Goal: Information Seeking & Learning: Learn about a topic

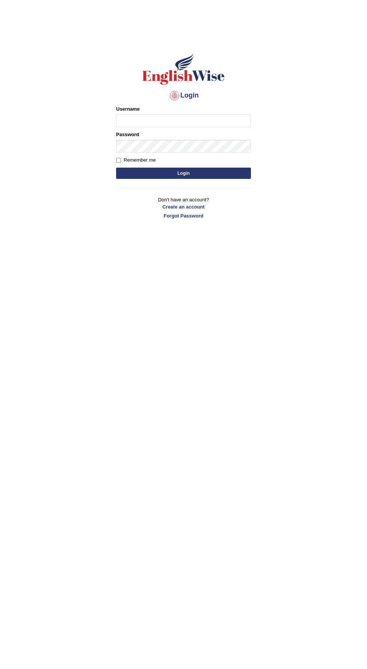
click at [204, 100] on h4 "Login" at bounding box center [183, 96] width 135 height 12
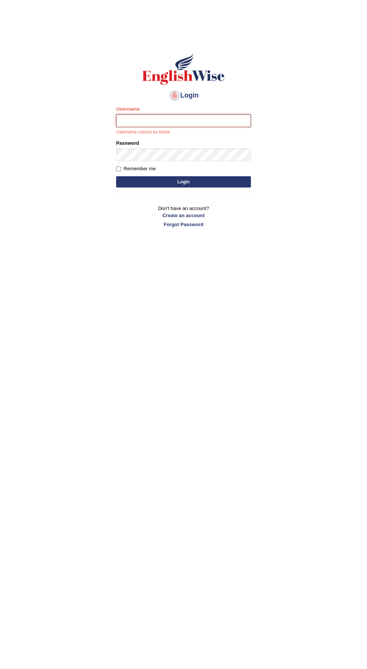
click at [221, 122] on input "Username" at bounding box center [183, 120] width 135 height 13
type input "Vamshikumar"
click at [116, 176] on button "Login" at bounding box center [183, 181] width 135 height 11
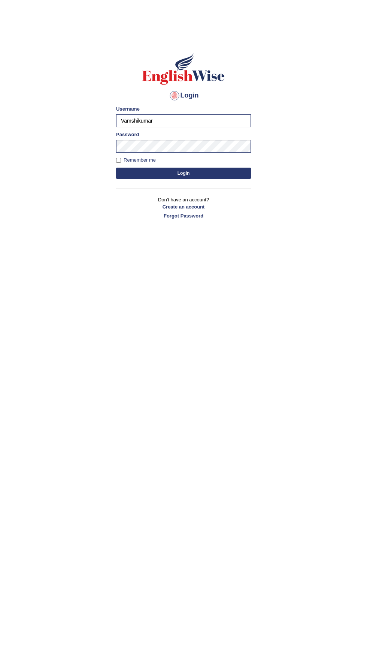
click at [229, 160] on div "Remember me" at bounding box center [183, 159] width 135 height 7
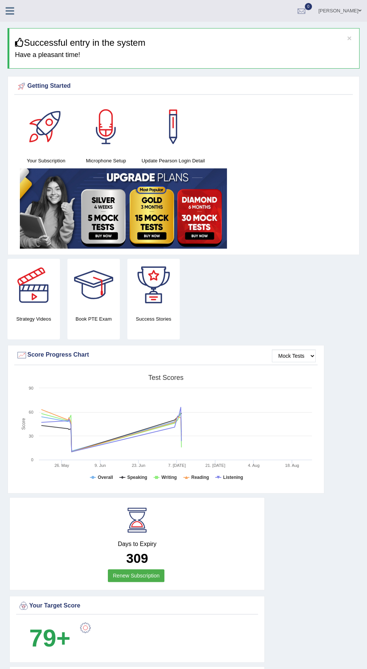
click at [20, 3] on div at bounding box center [13, 8] width 26 height 16
click at [6, 19] on div "Vamshi Kotapally Toggle navigation Username: vamshikumar Access Type: Online Su…" at bounding box center [183, 11] width 367 height 22
click at [10, 11] on icon at bounding box center [10, 11] width 9 height 10
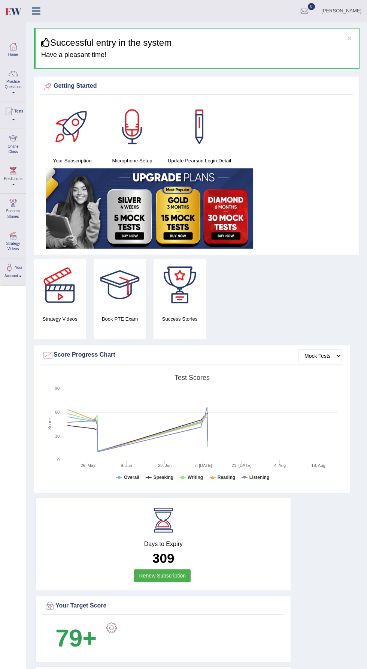
click at [13, 76] on div at bounding box center [12, 73] width 11 height 11
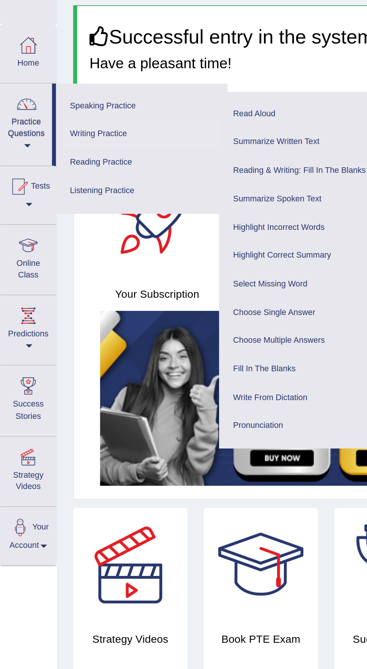
click at [71, 88] on link "Writing Practice" at bounding box center [65, 87] width 71 height 13
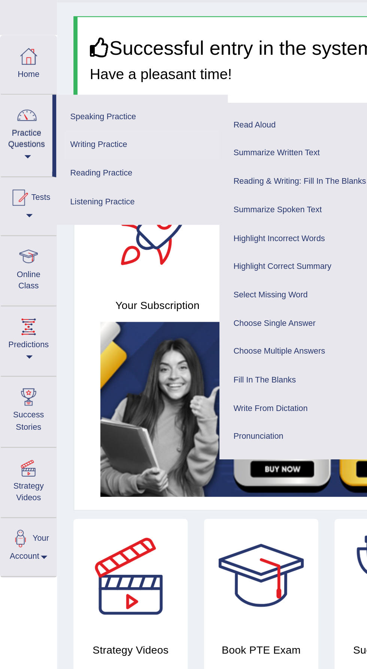
click at [51, 87] on link "Writing Practice" at bounding box center [65, 87] width 71 height 13
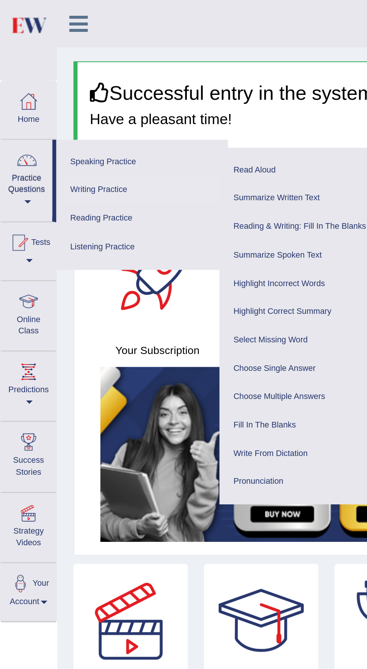
click at [39, 93] on link "Writing Practice" at bounding box center [65, 87] width 71 height 13
click at [8, 84] on link "Practice Questions" at bounding box center [12, 81] width 24 height 35
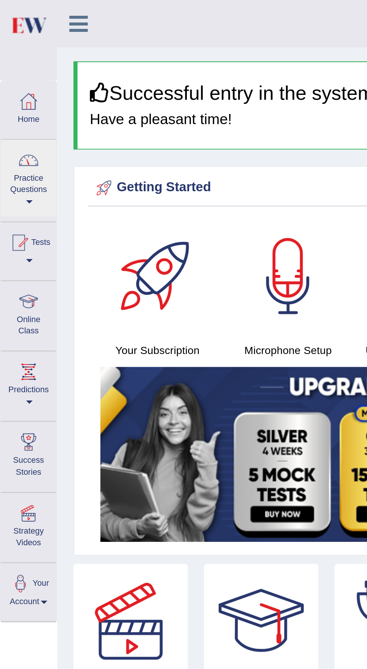
click at [12, 88] on div at bounding box center [183, 334] width 367 height 669
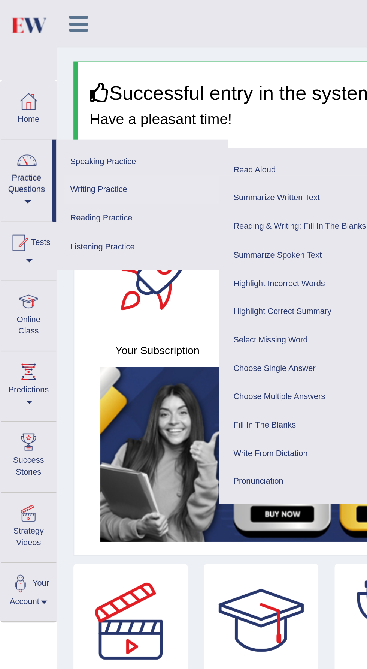
click at [40, 90] on link "Writing Practice" at bounding box center [65, 87] width 71 height 13
click at [46, 114] on link "Listening Practice" at bounding box center [65, 113] width 71 height 13
click at [45, 101] on link "Reading Practice" at bounding box center [65, 100] width 71 height 13
click at [38, 101] on link "Reading Practice" at bounding box center [65, 100] width 71 height 13
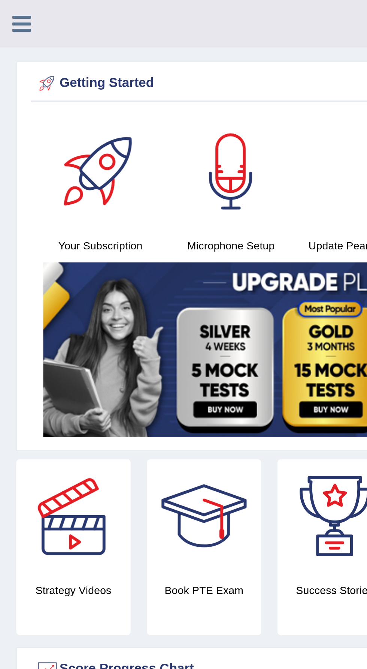
click at [10, 15] on icon at bounding box center [10, 11] width 9 height 10
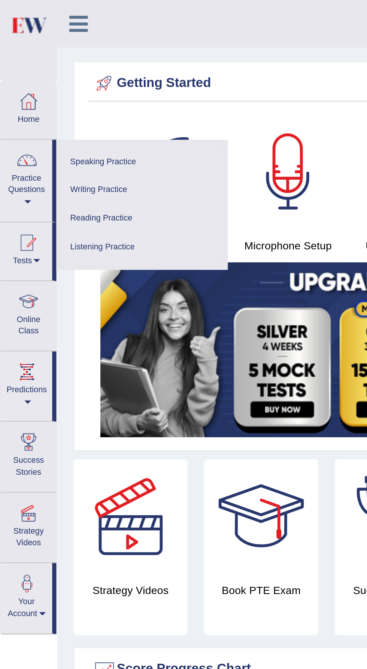
click at [36, 92] on link "Writing Practice" at bounding box center [65, 87] width 71 height 13
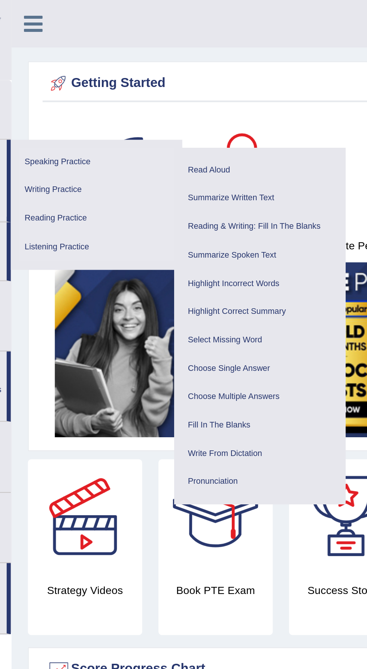
click at [41, 91] on link "Writing Practice" at bounding box center [65, 87] width 71 height 13
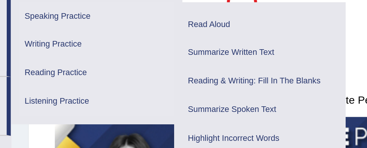
click at [42, 89] on link "Writing Practice" at bounding box center [65, 87] width 71 height 13
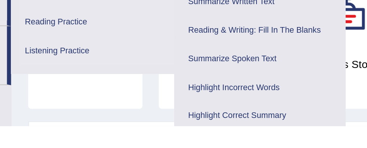
scroll to position [151, 0]
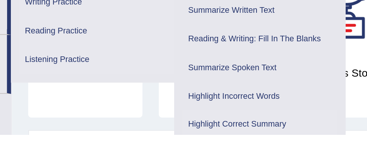
click at [144, 145] on link "Highlight Correct Summary" at bounding box center [140, 142] width 71 height 13
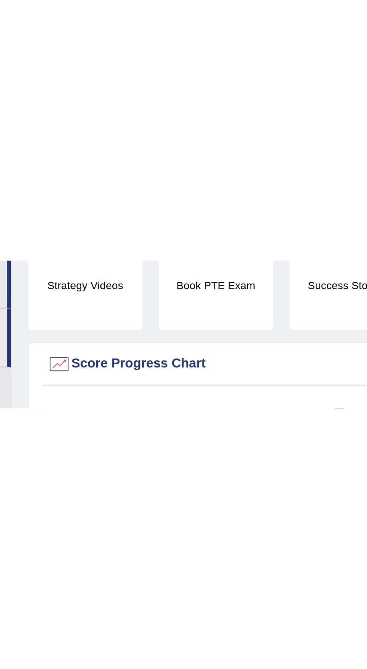
scroll to position [0, 0]
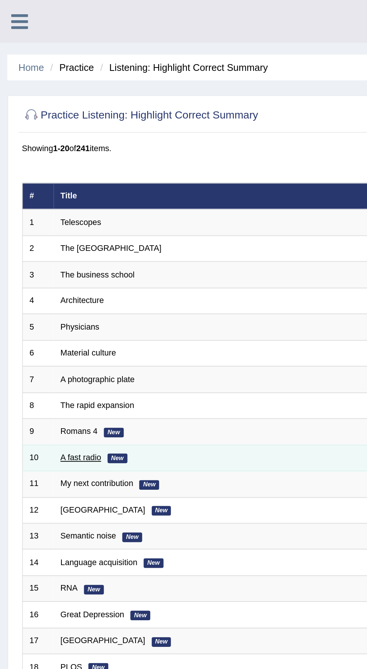
click at [40, 231] on link "A fast radio" at bounding box center [41, 232] width 21 height 4
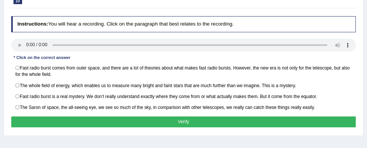
scroll to position [81, 0]
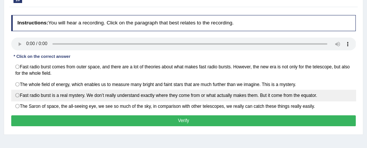
click at [16, 94] on label "Fast radio burst is a real mystery. We don’t really understand exactly where th…" at bounding box center [183, 95] width 345 height 11
radio input "true"
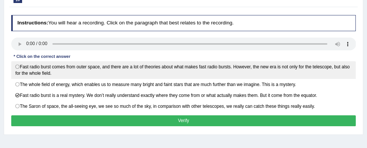
click at [327, 71] on label "Fast radio burst comes from outer space, and there are a lot of theories about …" at bounding box center [183, 70] width 345 height 18
radio input "true"
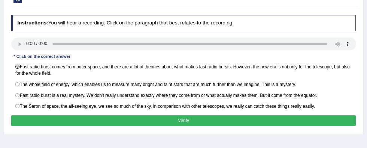
click at [306, 121] on button "Verify" at bounding box center [183, 120] width 345 height 11
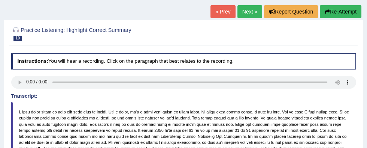
scroll to position [41, 0]
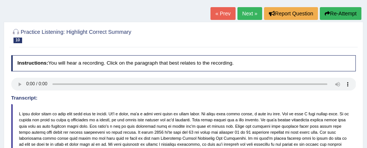
click at [340, 12] on button "Re-Attempt" at bounding box center [341, 13] width 42 height 13
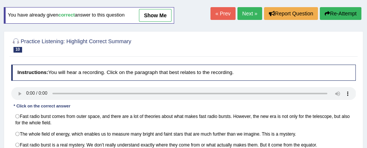
click at [250, 17] on link "Next »" at bounding box center [250, 13] width 25 height 13
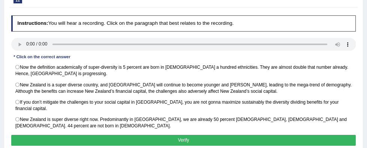
scroll to position [80, 0]
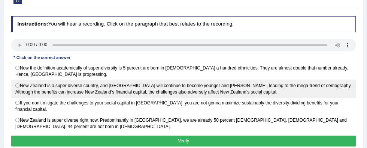
click at [315, 84] on label "New Zealand is a super diverse country, and Auckland will continue to become yo…" at bounding box center [183, 88] width 345 height 18
radio input "true"
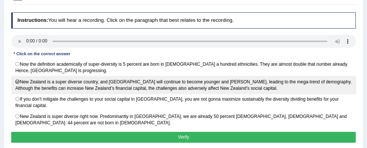
scroll to position [84, 0]
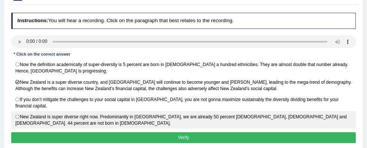
click at [316, 117] on label "New Zealand is super diverse right now. Predominantly in Auckland, we are alrea…" at bounding box center [183, 120] width 345 height 18
radio input "true"
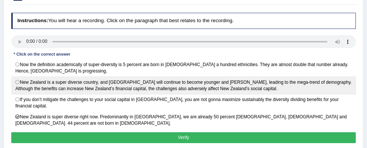
click at [309, 81] on label "New Zealand is a super diverse country, and Auckland will continue to become yo…" at bounding box center [183, 85] width 345 height 18
radio input "true"
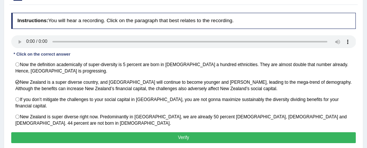
click at [305, 132] on button "Verify" at bounding box center [183, 137] width 345 height 11
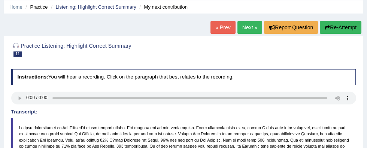
scroll to position [30, 0]
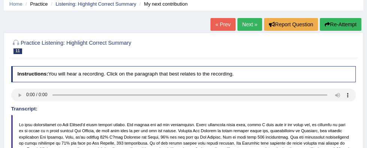
click at [251, 25] on link "Next »" at bounding box center [250, 24] width 25 height 13
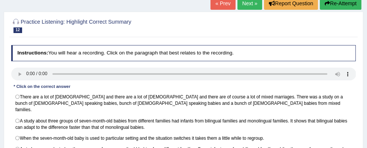
scroll to position [52, 0]
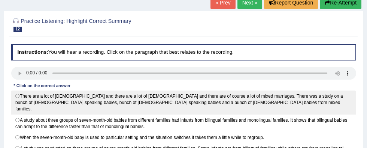
click at [57, 103] on label "There are a lot of [DEMOGRAPHIC_DATA] and there are a lot of [DEMOGRAPHIC_DATA]…" at bounding box center [183, 102] width 345 height 24
radio input "true"
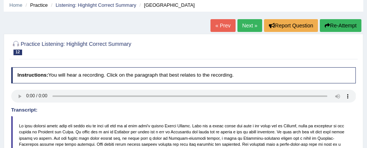
scroll to position [28, 0]
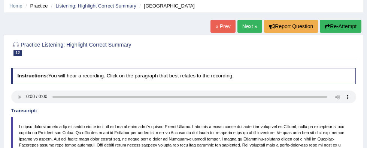
click at [246, 30] on link "Next »" at bounding box center [250, 26] width 25 height 13
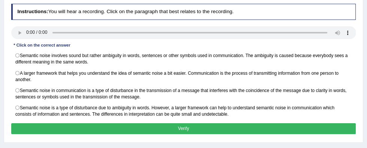
scroll to position [93, 0]
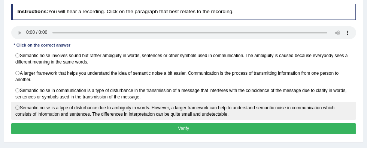
click at [241, 115] on label "Semantic noise is a type of disturbance due to ambiguity in words. However, a l…" at bounding box center [183, 111] width 345 height 18
radio input "true"
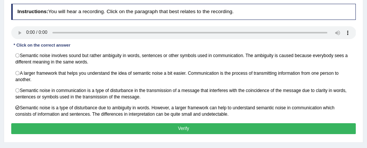
click at [263, 126] on button "Verify" at bounding box center [183, 128] width 345 height 11
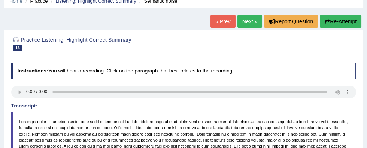
scroll to position [0, 0]
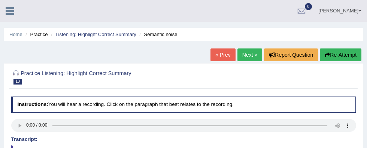
click at [249, 60] on link "Next »" at bounding box center [250, 54] width 25 height 13
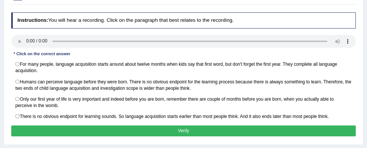
scroll to position [86, 0]
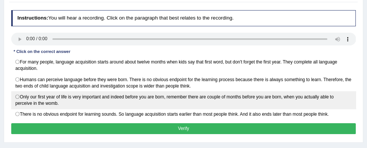
click at [287, 100] on label "Only our first year of life is very important and indeed before you are born, r…" at bounding box center [183, 100] width 345 height 18
radio input "true"
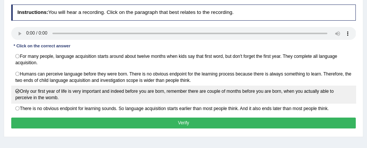
scroll to position [91, 0]
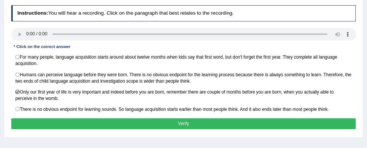
click at [284, 124] on button "Verify" at bounding box center [183, 123] width 345 height 11
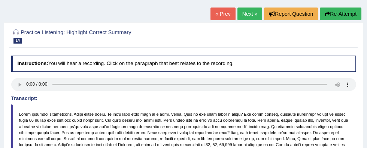
scroll to position [41, 0]
click at [249, 18] on link "Next »" at bounding box center [250, 13] width 25 height 13
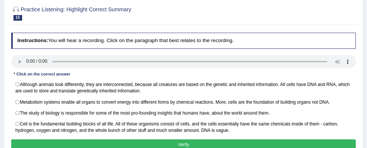
scroll to position [64, 0]
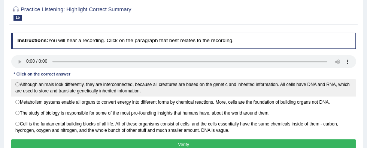
click at [249, 89] on label "Although animals look differently, they are interconnected, because all creatur…" at bounding box center [183, 88] width 345 height 18
radio input "true"
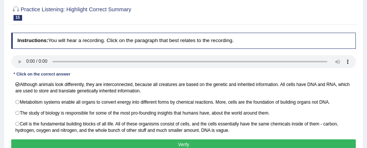
click at [252, 146] on button "Verify" at bounding box center [183, 144] width 345 height 11
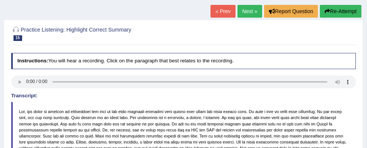
scroll to position [43, 0]
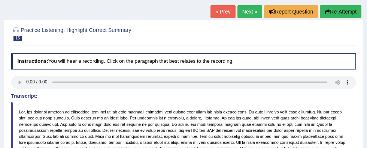
click at [242, 10] on link "Next »" at bounding box center [250, 11] width 25 height 13
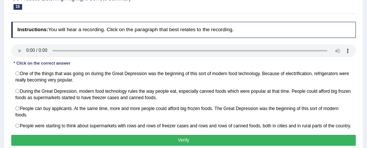
scroll to position [75, 0]
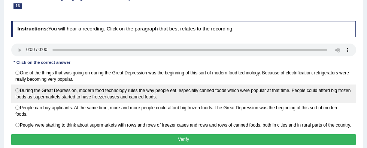
click at [15, 95] on label "During the Great Depression, modern food technology rules the way people eat, e…" at bounding box center [183, 93] width 345 height 18
radio input "true"
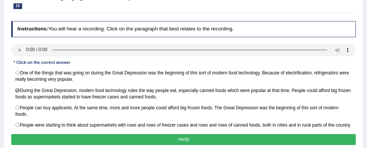
click at [38, 145] on button "Verify" at bounding box center [183, 139] width 345 height 11
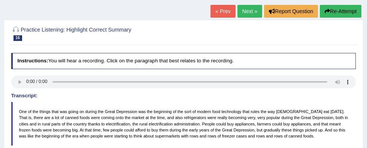
scroll to position [0, 0]
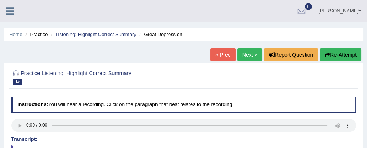
click at [247, 54] on link "Next »" at bounding box center [250, 54] width 25 height 13
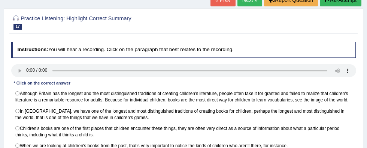
scroll to position [55, 0]
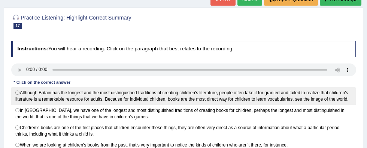
click at [324, 94] on label "Although Britain has the longest and the most distinguished traditions of creat…" at bounding box center [183, 96] width 345 height 18
radio input "true"
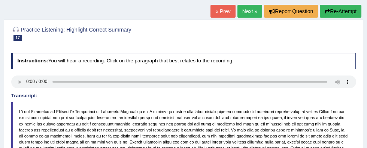
scroll to position [43, 0]
click at [244, 13] on link "Next »" at bounding box center [250, 11] width 25 height 13
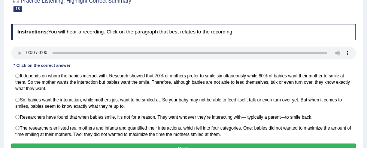
scroll to position [73, 0]
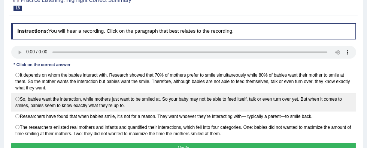
click at [328, 99] on label "So, babies want the interaction, while mothers just want to be smiled at. So yo…" at bounding box center [183, 102] width 345 height 18
radio input "true"
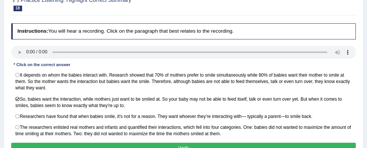
click at [326, 145] on button "Verify" at bounding box center [183, 147] width 345 height 11
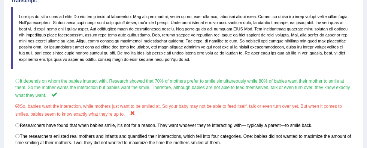
scroll to position [139, 0]
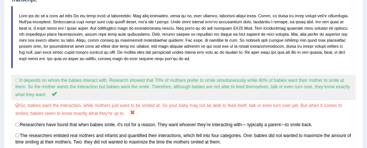
click at [297, 83] on label "It depends on whom the babies interact with. Research showed that 70% of mother…" at bounding box center [183, 87] width 345 height 25
click at [292, 81] on label "It depends on whom the babies interact with. Research showed that 70% of mother…" at bounding box center [183, 87] width 345 height 25
click at [291, 85] on label "It depends on whom the babies interact with. Research showed that 70% of mother…" at bounding box center [183, 87] width 345 height 25
click at [289, 84] on label "It depends on whom the babies interact with. Research showed that 70% of mother…" at bounding box center [183, 87] width 345 height 25
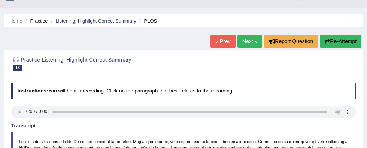
scroll to position [0, 0]
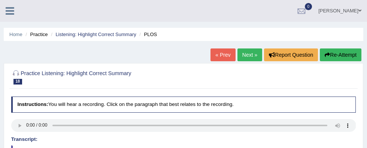
click at [9, 13] on icon at bounding box center [10, 11] width 9 height 10
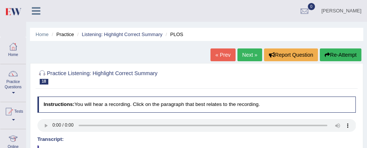
click at [67, 33] on li "Practice" at bounding box center [62, 34] width 24 height 7
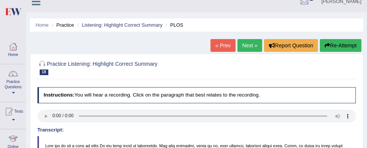
scroll to position [9, 0]
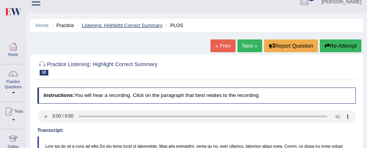
click at [102, 26] on link "Listening: Highlight Correct Summary" at bounding box center [122, 25] width 81 height 6
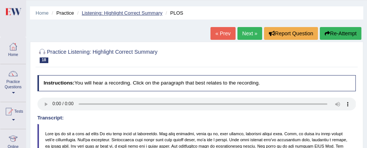
scroll to position [36, 0]
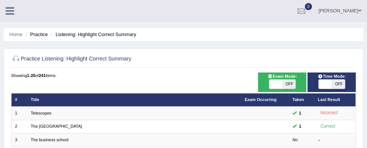
click at [43, 35] on li "Practice" at bounding box center [36, 34] width 24 height 7
click at [37, 33] on li "Practice" at bounding box center [36, 34] width 24 height 7
click at [7, 8] on icon at bounding box center [10, 11] width 9 height 10
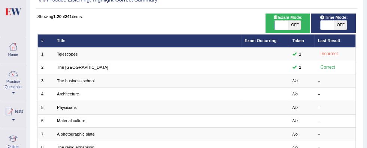
scroll to position [58, 0]
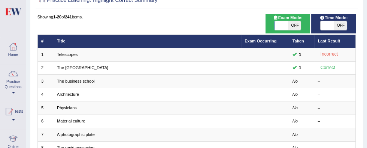
click at [12, 76] on div at bounding box center [12, 73] width 11 height 11
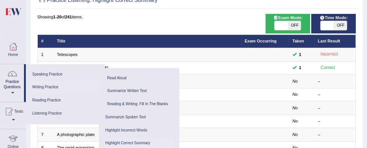
click at [42, 87] on link "Writing Practice" at bounding box center [65, 87] width 71 height 13
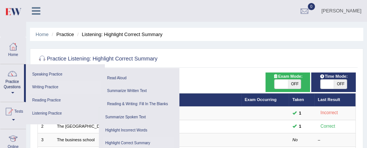
click at [41, 87] on link "Writing Practice" at bounding box center [65, 87] width 71 height 13
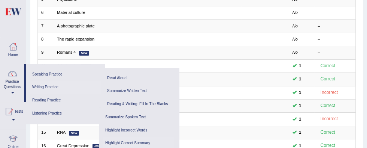
scroll to position [167, 0]
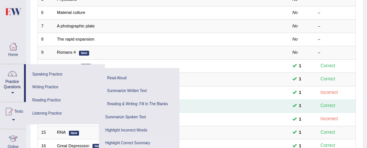
click at [235, 99] on td "Semantic noise New" at bounding box center [148, 105] width 188 height 13
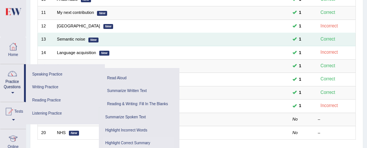
scroll to position [237, 0]
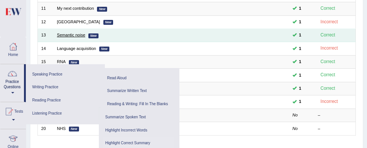
click at [66, 33] on link "Semantic noise" at bounding box center [71, 35] width 28 height 4
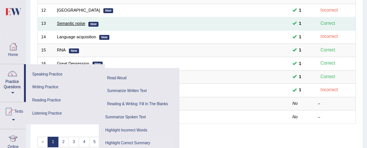
scroll to position [265, 0]
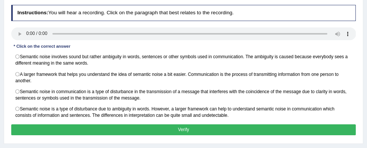
scroll to position [102, 0]
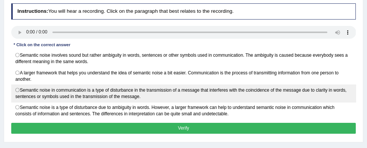
click at [328, 91] on label "Semantic noise in communication is a type of disturbance in the transmission of…" at bounding box center [183, 93] width 345 height 18
radio input "true"
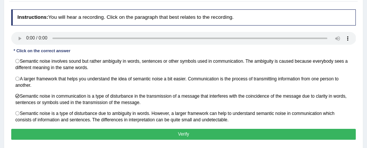
click at [319, 135] on button "Verify" at bounding box center [183, 134] width 345 height 11
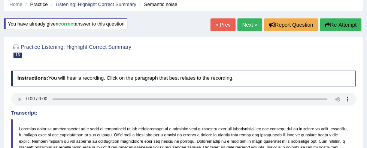
scroll to position [11, 0]
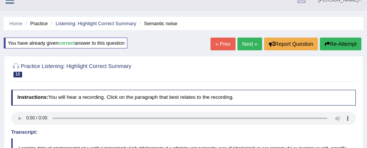
click at [252, 46] on link "Next »" at bounding box center [250, 43] width 25 height 13
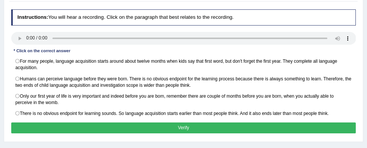
scroll to position [102, 0]
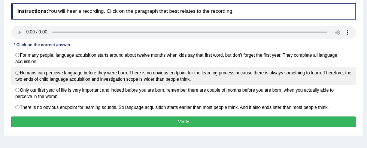
click at [266, 73] on label "Humans can perceive language before they were born. There is no obvious endpoin…" at bounding box center [183, 76] width 345 height 18
radio input "true"
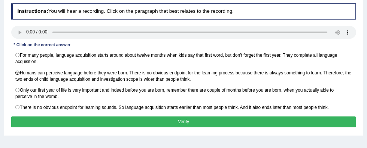
click at [312, 122] on button "Verify" at bounding box center [183, 121] width 345 height 11
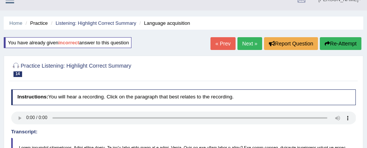
scroll to position [7, 0]
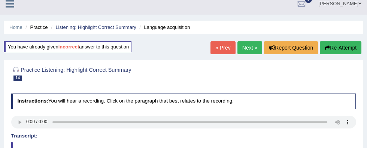
click at [253, 52] on link "Next »" at bounding box center [250, 47] width 25 height 13
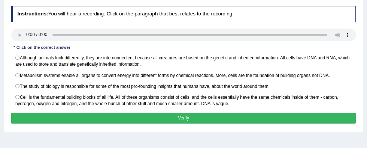
scroll to position [100, 0]
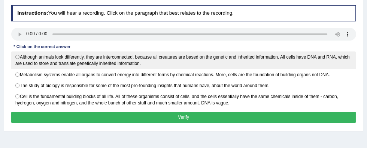
click at [317, 67] on label "Although animals look differently, they are interconnected, because all creatur…" at bounding box center [183, 60] width 345 height 18
radio input "true"
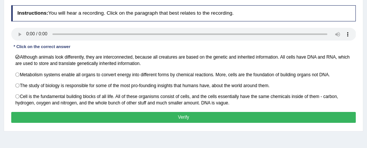
click at [291, 114] on button "Verify" at bounding box center [183, 117] width 345 height 11
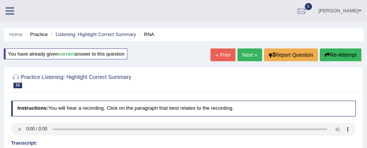
scroll to position [1, 0]
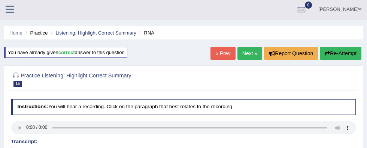
click at [248, 51] on link "Next »" at bounding box center [250, 53] width 25 height 13
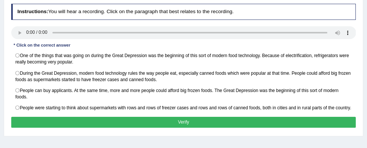
scroll to position [105, 0]
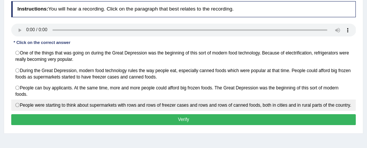
click at [277, 108] on label "People were starting to think about supermarkets with rows and rows of freezer …" at bounding box center [183, 104] width 345 height 11
radio input "true"
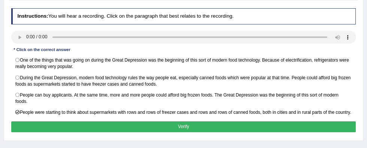
click at [280, 132] on button "Verify" at bounding box center [183, 126] width 345 height 11
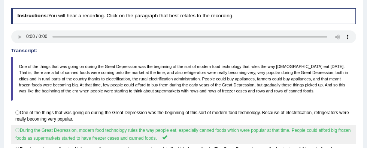
click at [269, 132] on label "During the Great Depression, modern food technology rules the way people eat, e…" at bounding box center [183, 133] width 345 height 19
click at [274, 130] on label "During the Great Depression, modern food technology rules the way people eat, e…" at bounding box center [183, 133] width 345 height 19
click at [275, 132] on label "During the Great Depression, modern food technology rules the way people eat, e…" at bounding box center [183, 133] width 345 height 19
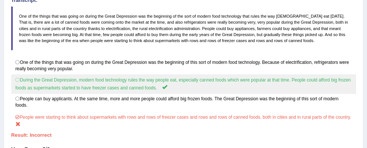
scroll to position [143, 0]
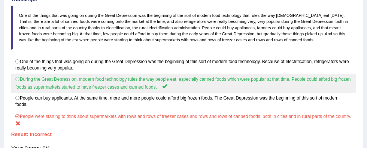
click at [298, 80] on label "During the Great Depression, modern food technology rules the way people eat, e…" at bounding box center [183, 82] width 345 height 19
click at [299, 80] on label "During the Great Depression, modern food technology rules the way people eat, e…" at bounding box center [183, 82] width 345 height 19
click at [299, 81] on label "During the Great Depression, modern food technology rules the way people eat, e…" at bounding box center [183, 82] width 345 height 19
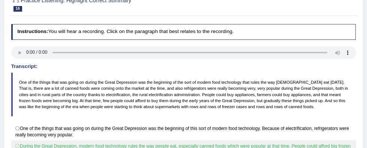
scroll to position [0, 0]
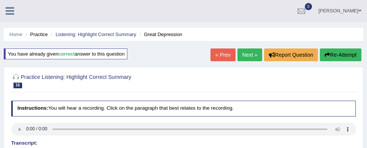
click at [251, 55] on link "Next »" at bounding box center [250, 54] width 25 height 13
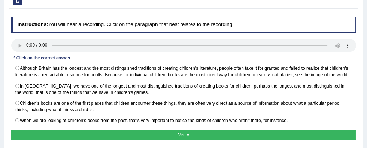
scroll to position [100, 0]
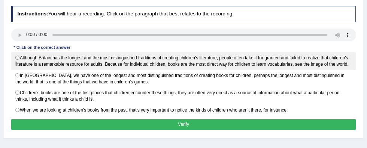
click at [289, 58] on label "Although Britain has the longest and the most distinguished traditions of creat…" at bounding box center [183, 61] width 345 height 18
radio input "true"
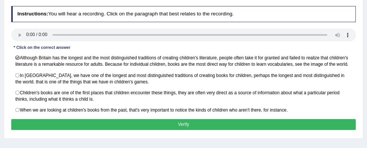
click at [304, 121] on button "Verify" at bounding box center [183, 124] width 345 height 11
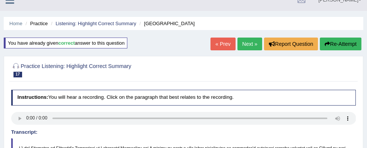
scroll to position [0, 0]
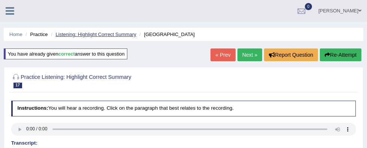
click at [89, 35] on link "Listening: Highlight Correct Summary" at bounding box center [95, 34] width 81 height 6
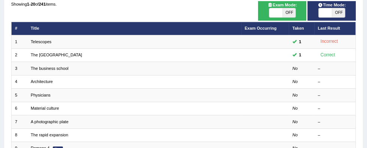
scroll to position [286, 0]
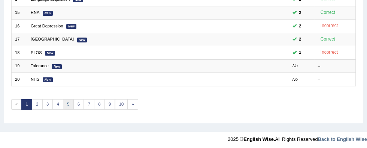
click at [67, 102] on link "5" at bounding box center [68, 104] width 11 height 10
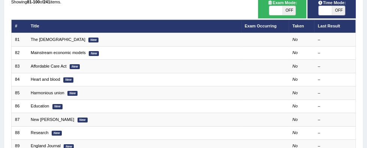
scroll to position [75, 0]
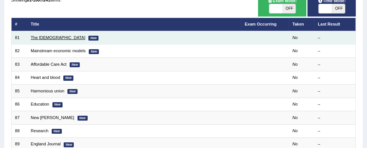
click at [39, 39] on link "The Americans" at bounding box center [58, 37] width 55 height 4
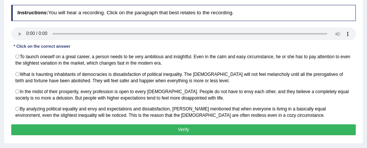
scroll to position [93, 0]
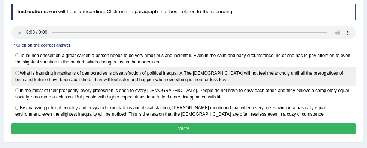
click at [302, 81] on label "What is haunting inhabitants of democracies is dissatisfaction of political ine…" at bounding box center [183, 76] width 345 height 18
radio input "true"
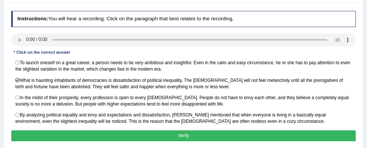
click at [309, 137] on button "Verify" at bounding box center [183, 135] width 345 height 11
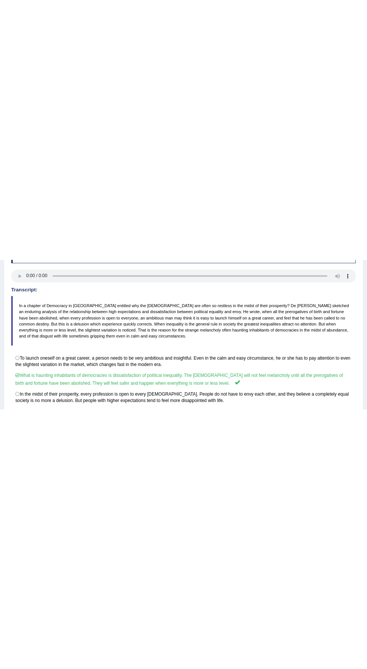
scroll to position [0, 0]
